Goal: Transaction & Acquisition: Obtain resource

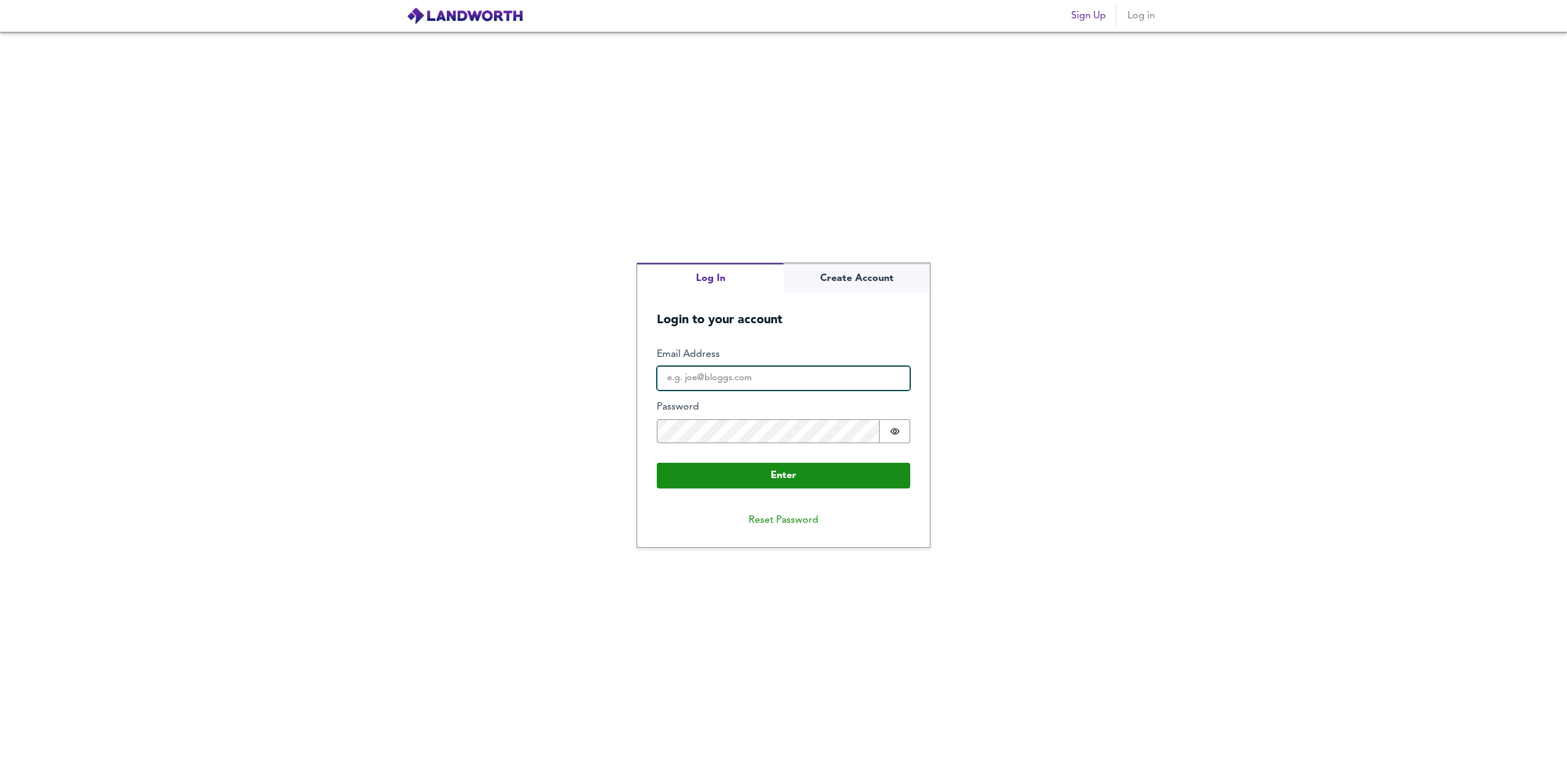
click at [723, 368] on input "Email Address" at bounding box center [783, 378] width 253 height 24
type input "[EMAIL_ADDRESS][DOMAIN_NAME]"
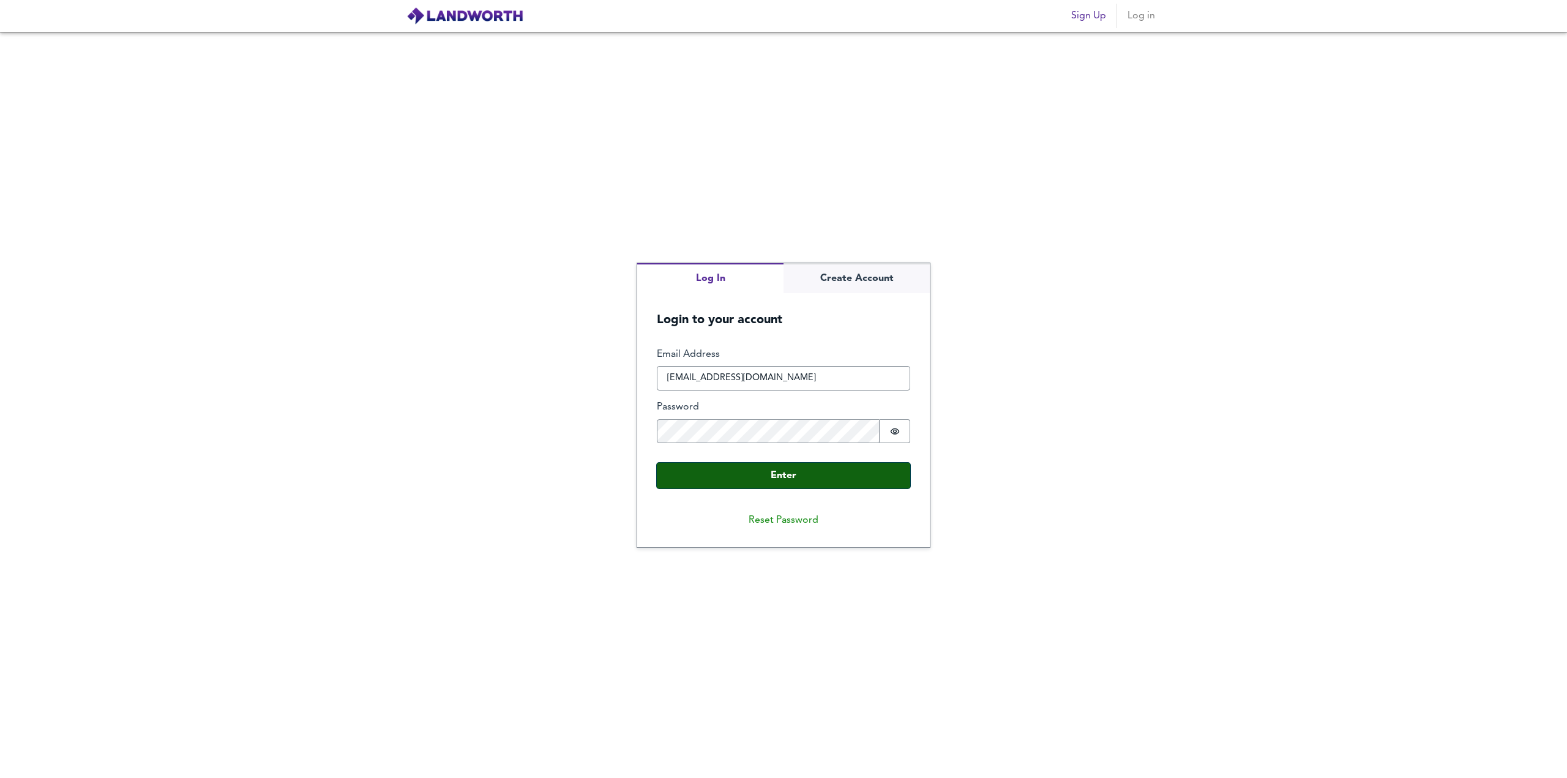
click at [706, 471] on button "Enter" at bounding box center [783, 476] width 253 height 26
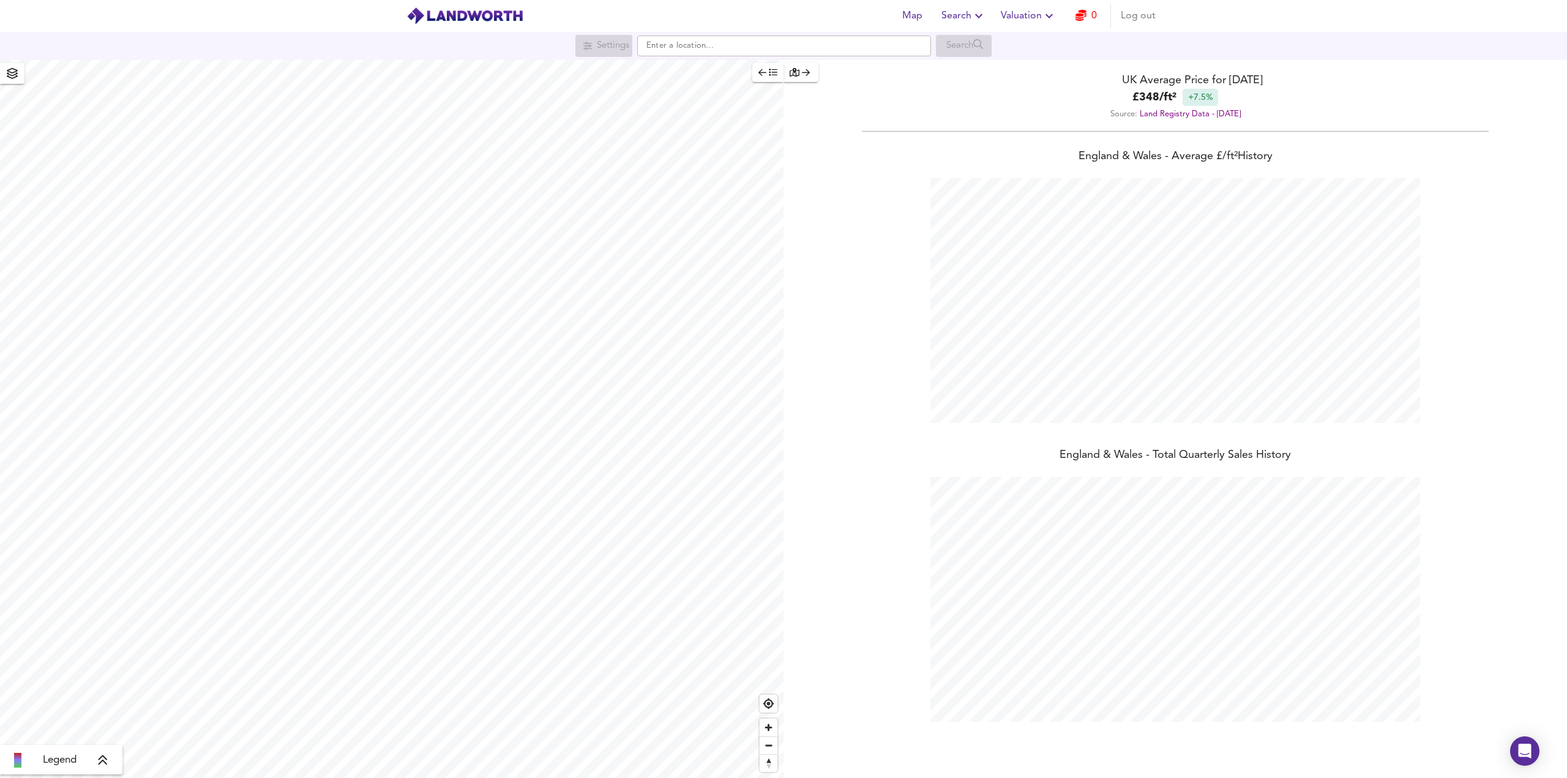
scroll to position [778, 1567]
click at [744, 43] on input "text" at bounding box center [784, 45] width 294 height 21
click at [674, 67] on strong "W5 5QT" at bounding box center [678, 69] width 33 height 9
type input "[GEOGRAPHIC_DATA] W5 5QT"
checkbox input "false"
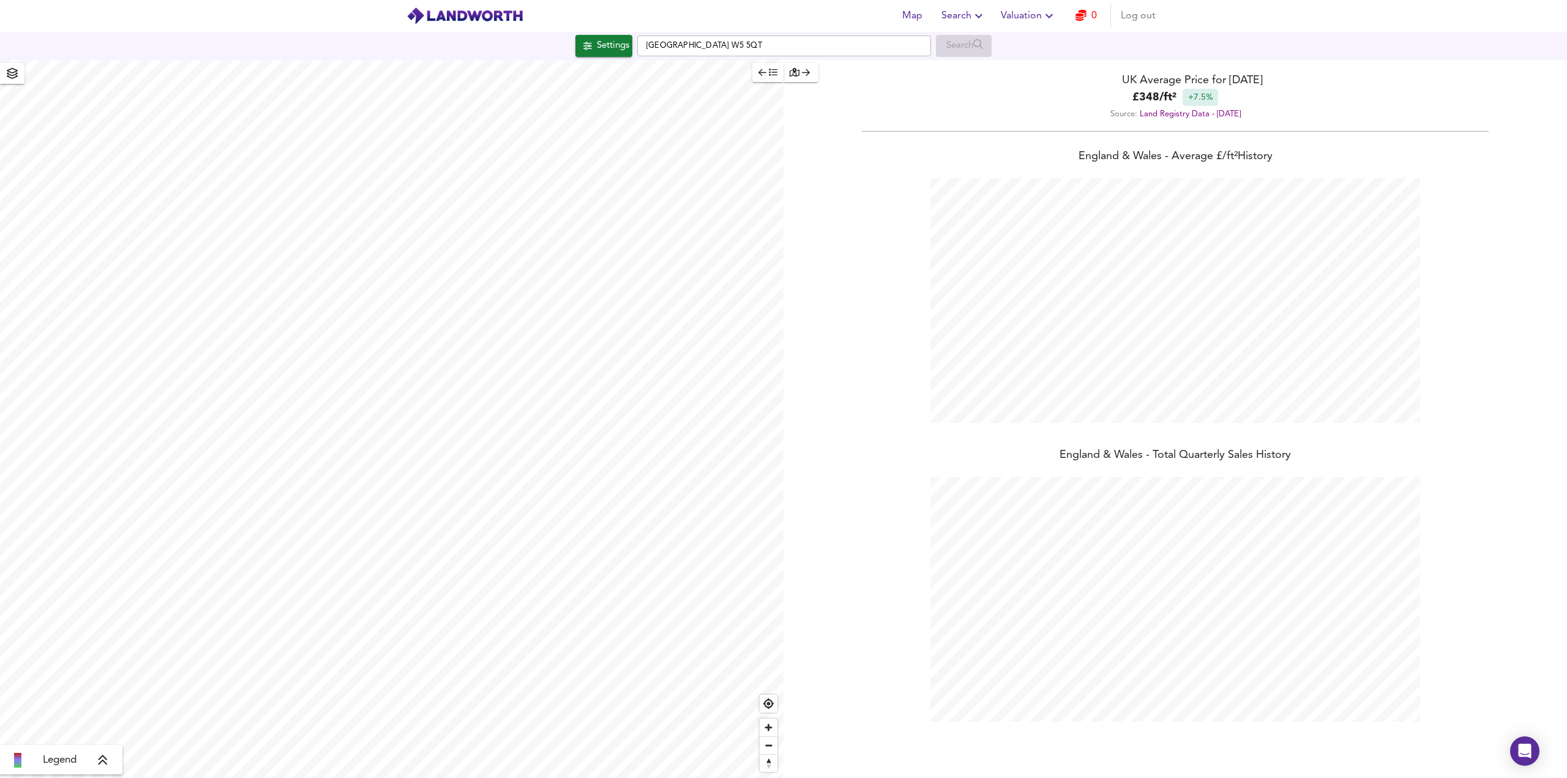
checkbox input "true"
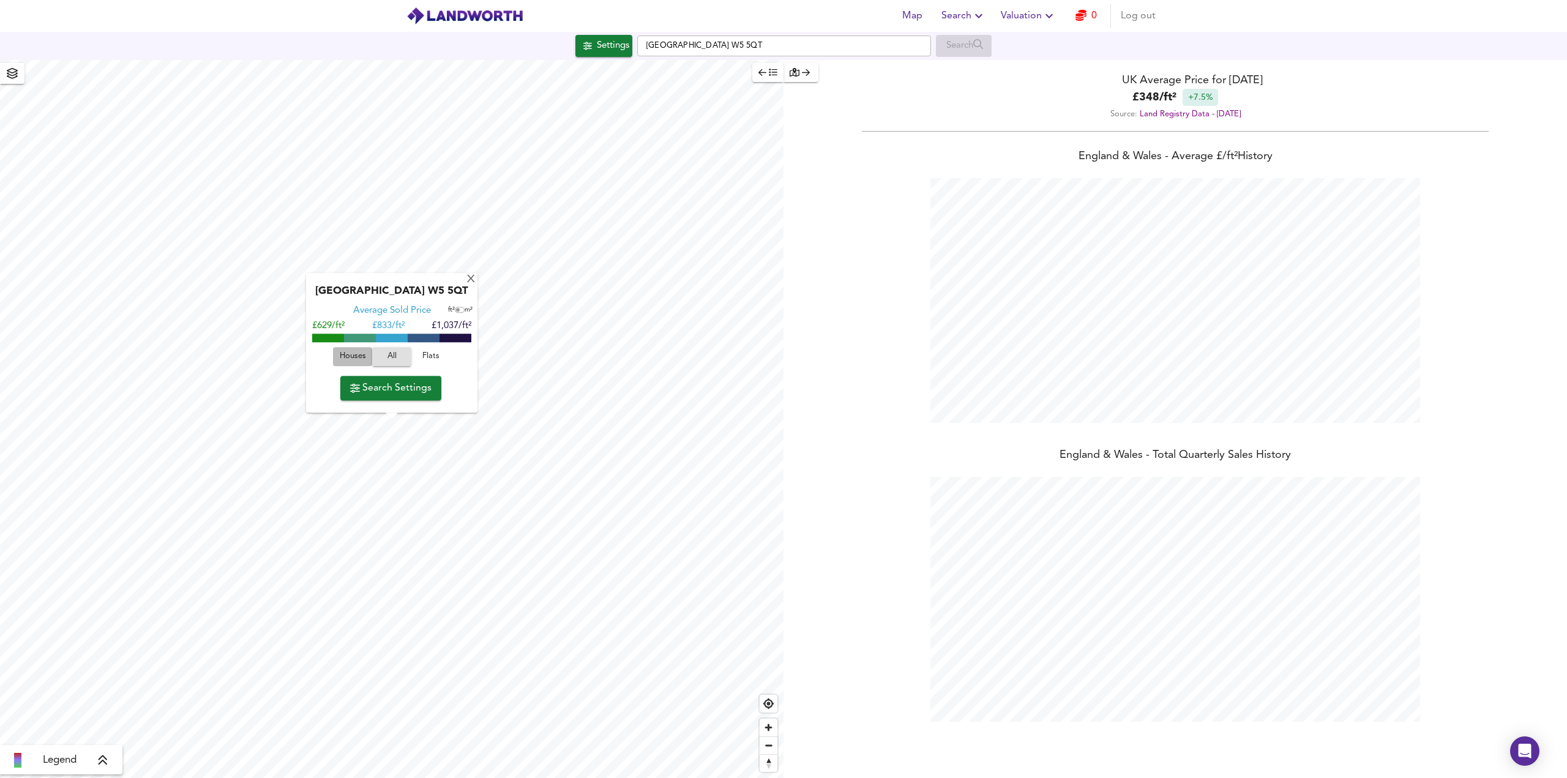
click at [352, 356] on span "Houses" at bounding box center [352, 357] width 33 height 14
click at [354, 385] on icon "button" at bounding box center [355, 388] width 10 height 9
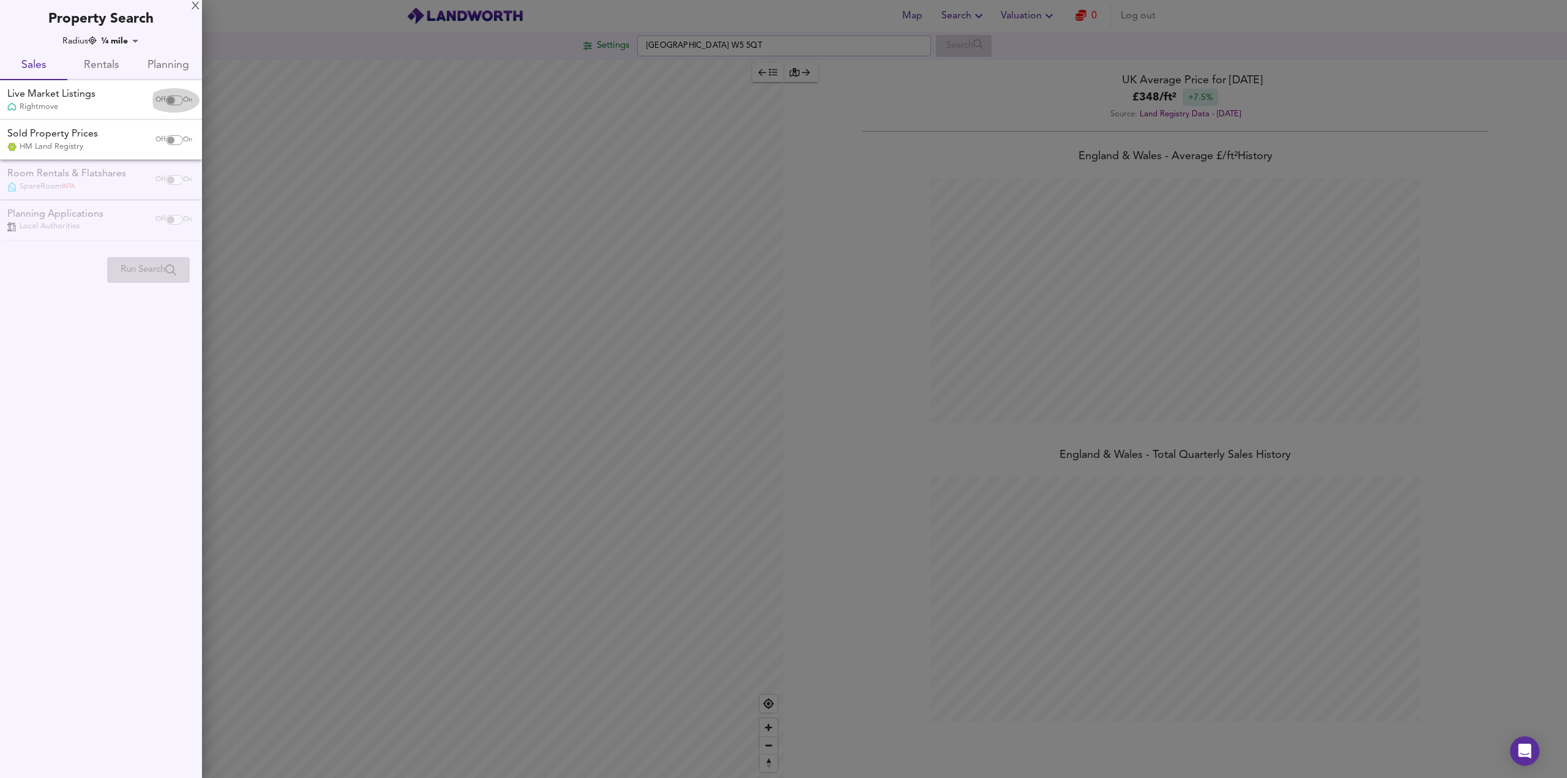
click at [176, 100] on input "checkbox" at bounding box center [170, 100] width 29 height 10
checkbox input "true"
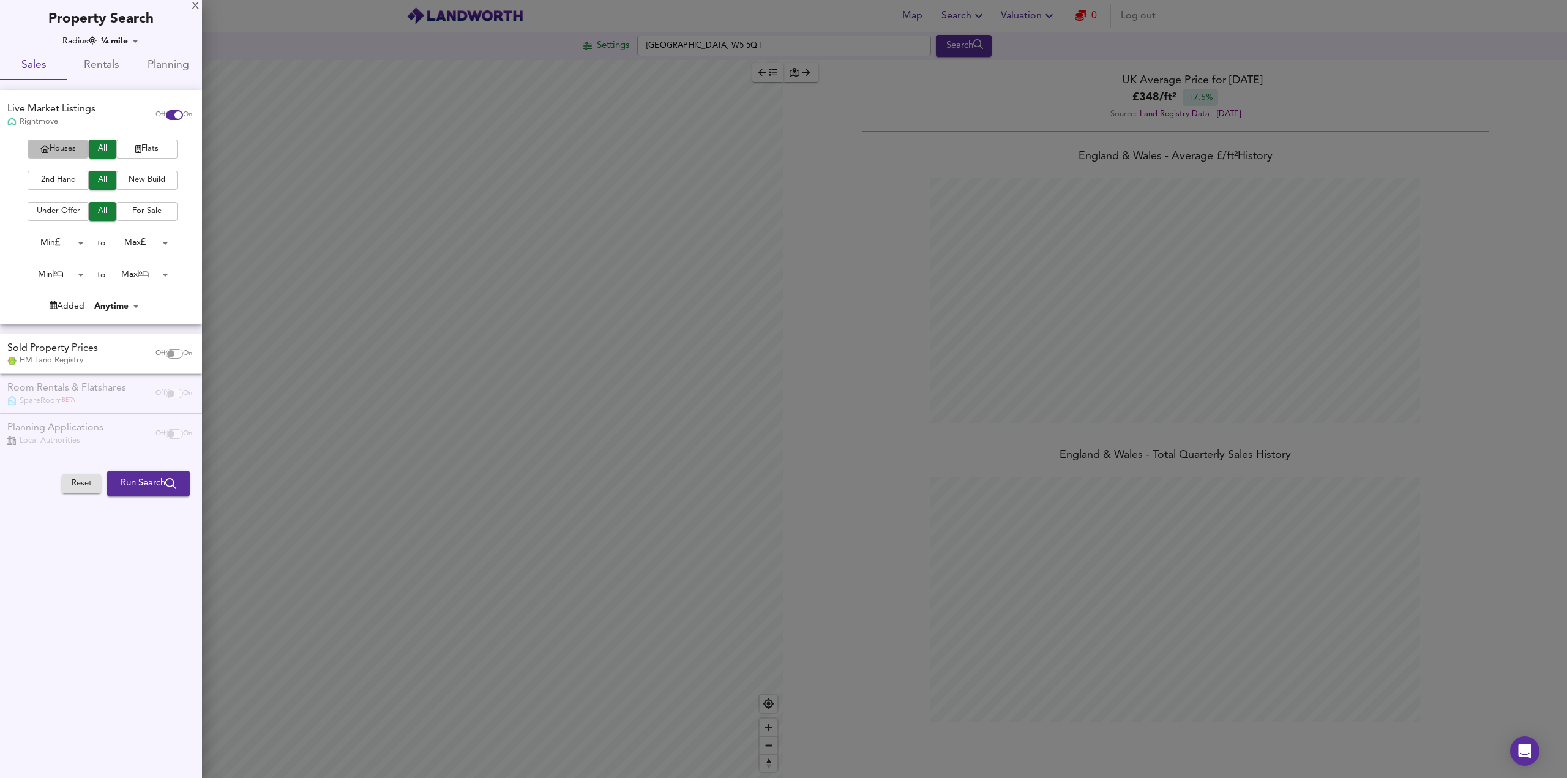
click at [55, 151] on span "Houses" at bounding box center [58, 149] width 49 height 14
click at [60, 179] on span "2nd Hand" at bounding box center [58, 180] width 49 height 14
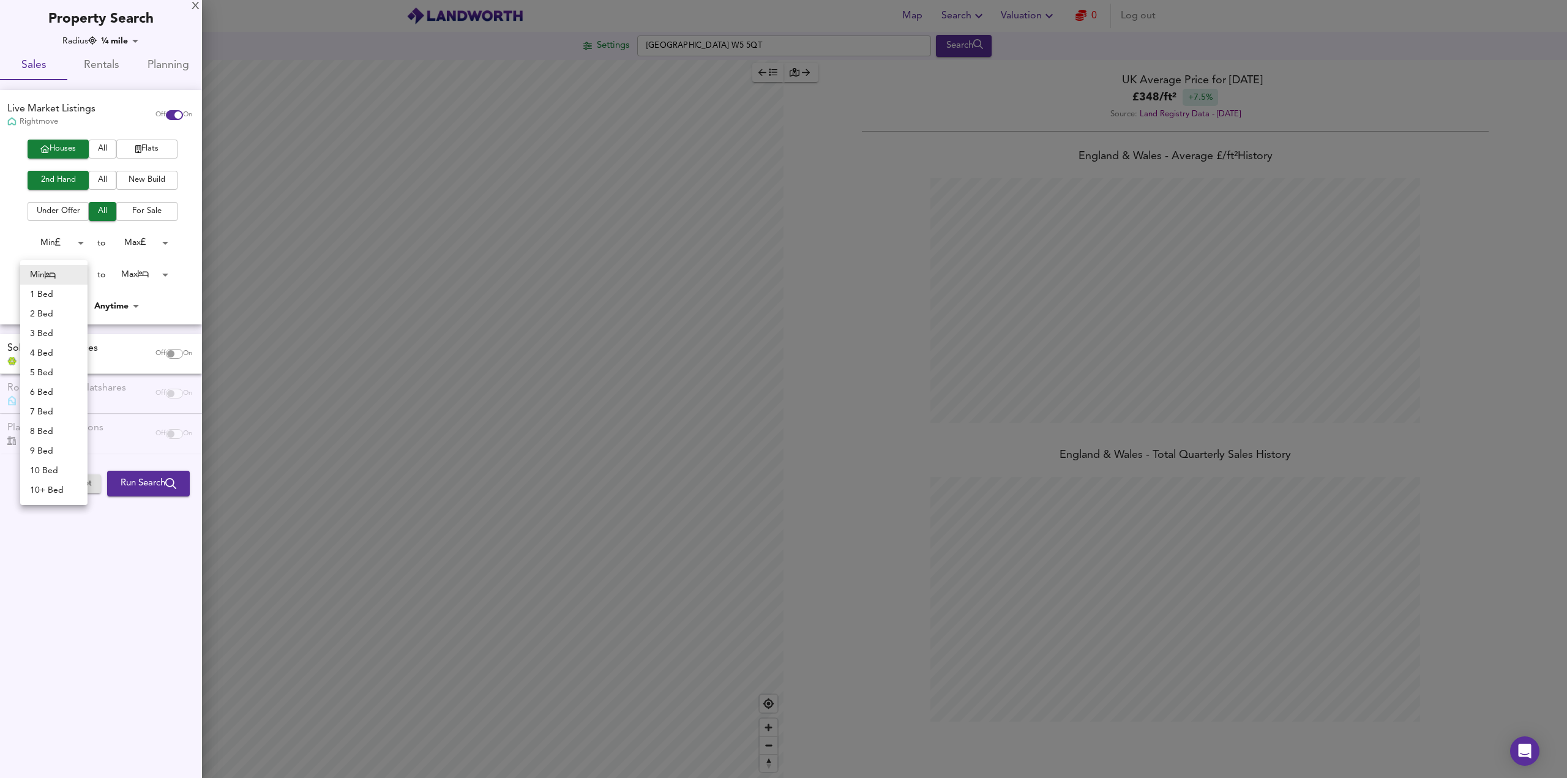
click at [82, 274] on body "Map Search Valuation 0 Log out Settings [GEOGRAPHIC_DATA] W5 5QT Search Legend …" at bounding box center [783, 389] width 1567 height 778
click at [45, 373] on li "5 Bed" at bounding box center [53, 373] width 67 height 20
type input "5"
click at [163, 274] on body "Map Search Valuation 0 Log out Settings [GEOGRAPHIC_DATA] W5 5QT Search Legend …" at bounding box center [783, 389] width 1567 height 778
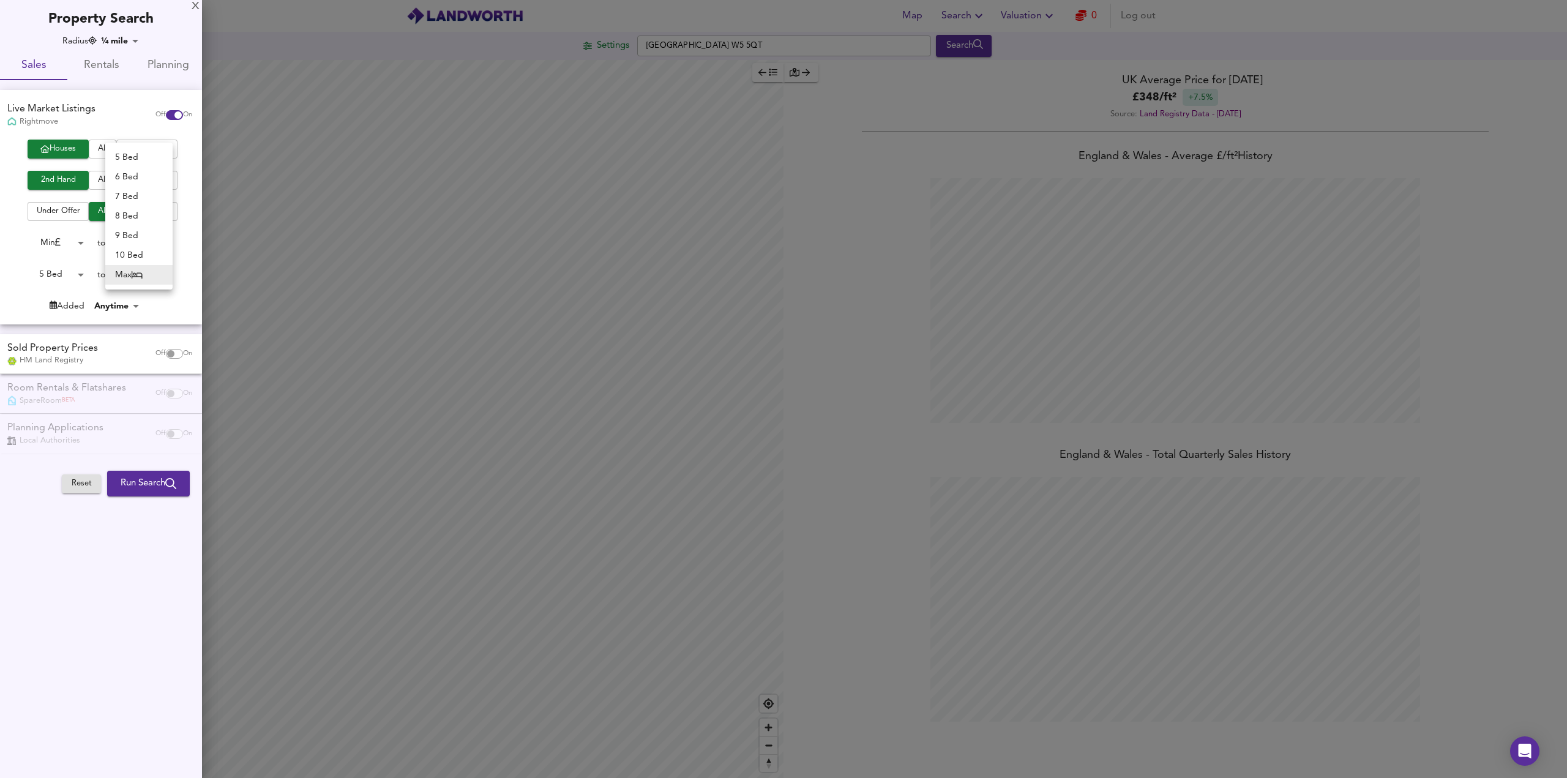
click at [126, 177] on li "6 Bed" at bounding box center [138, 177] width 67 height 20
type input "6"
click at [174, 354] on input "checkbox" at bounding box center [170, 354] width 29 height 10
checkbox input "true"
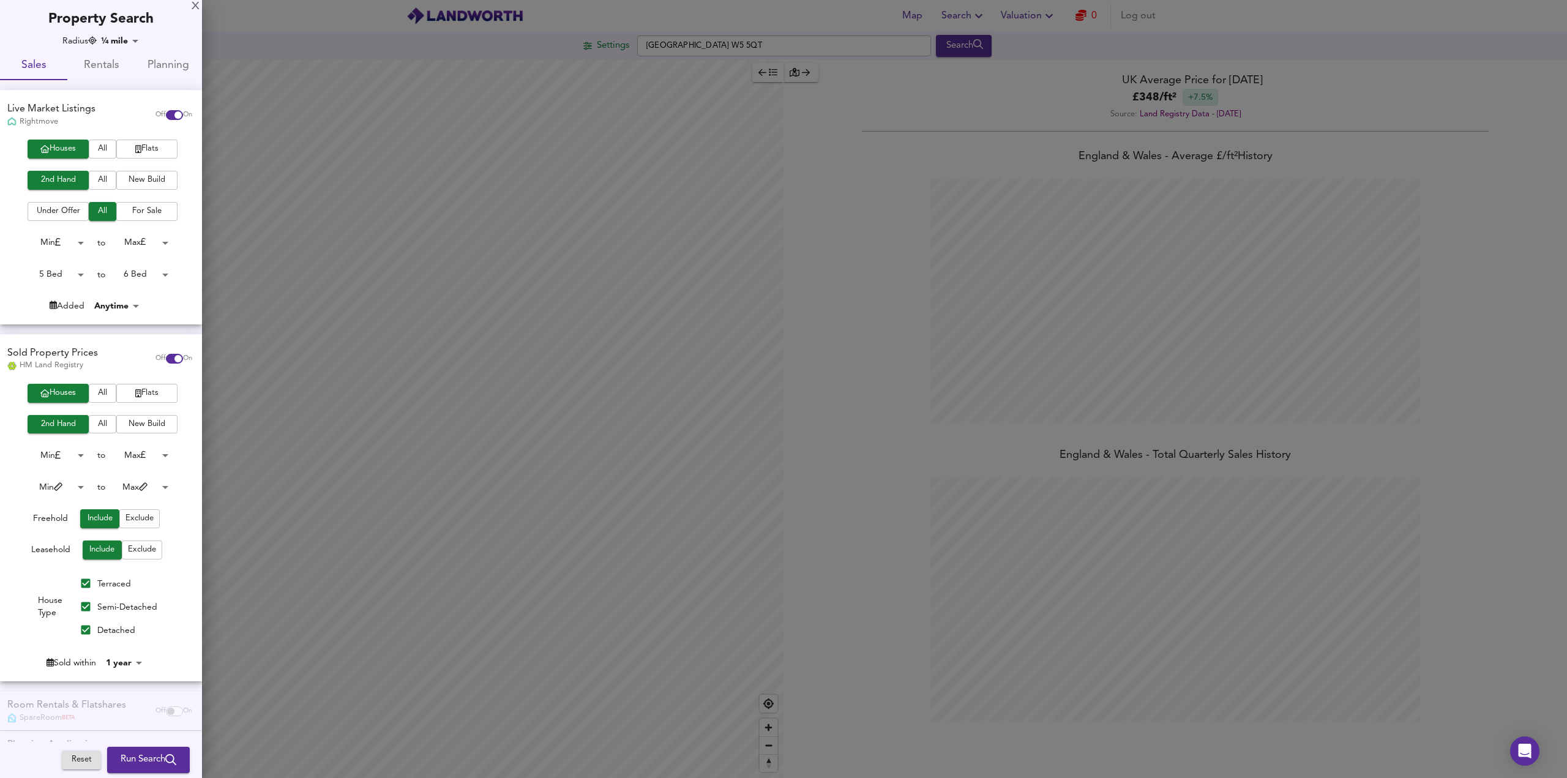
click at [145, 758] on span "Run Search" at bounding box center [149, 760] width 56 height 16
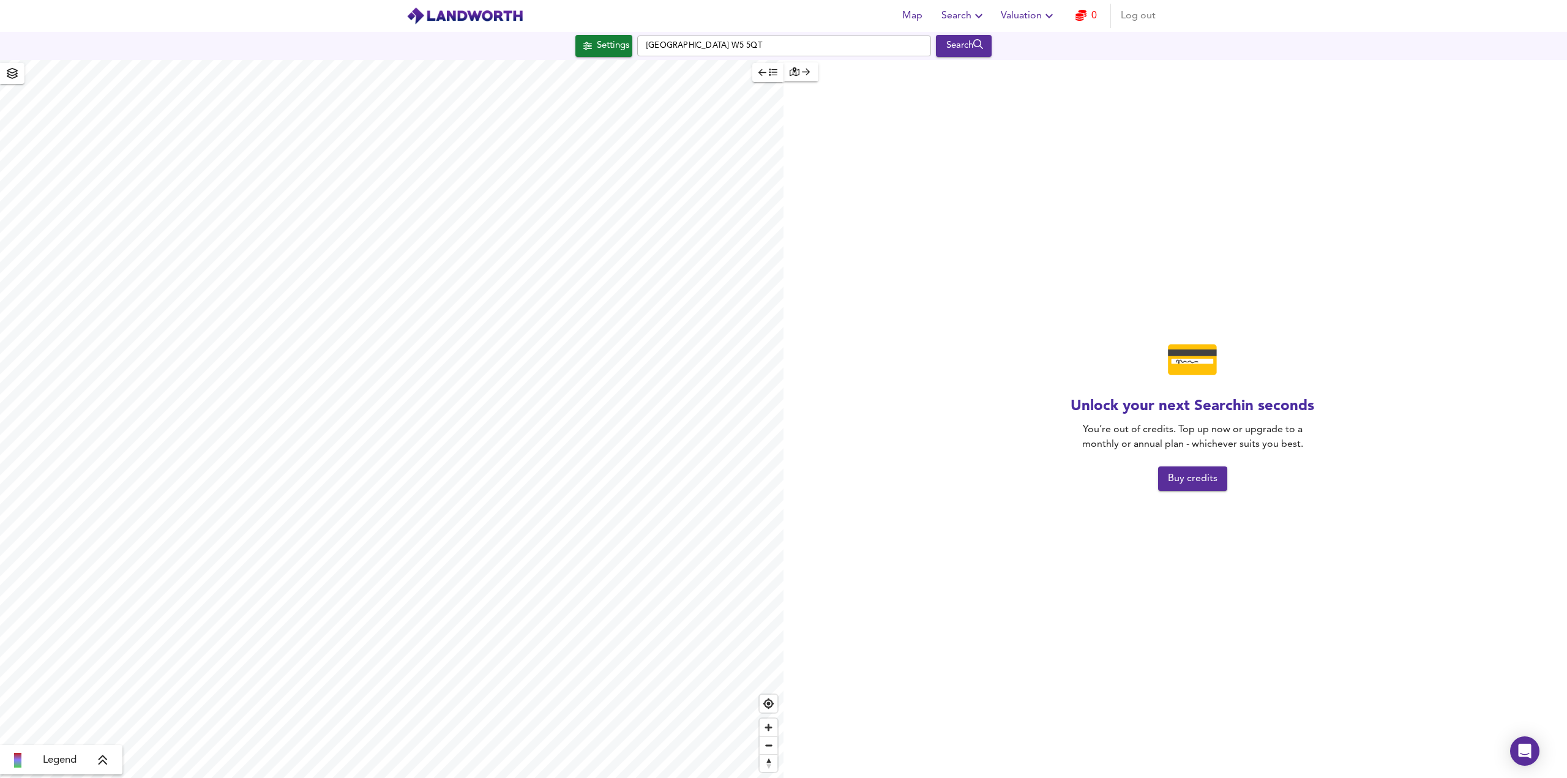
click at [1185, 480] on span "Buy credits" at bounding box center [1193, 478] width 50 height 17
